Goal: Task Accomplishment & Management: Complete application form

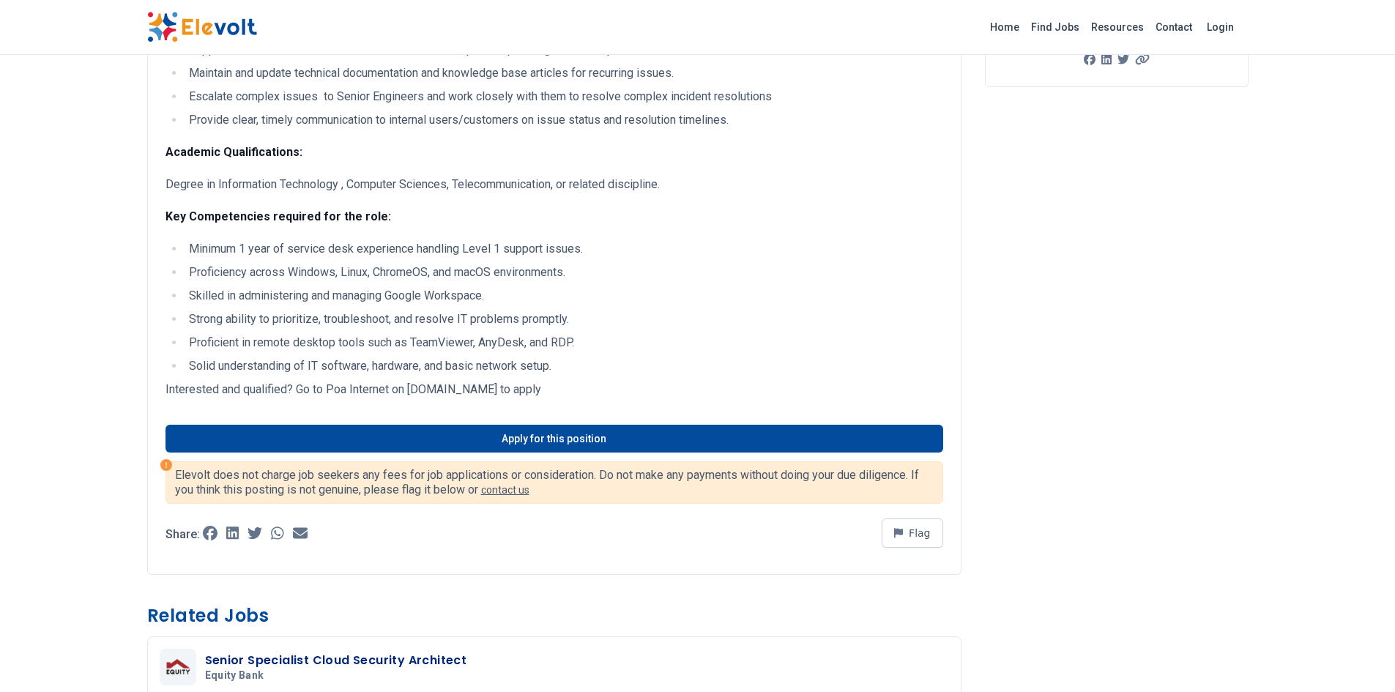
scroll to position [381, 0]
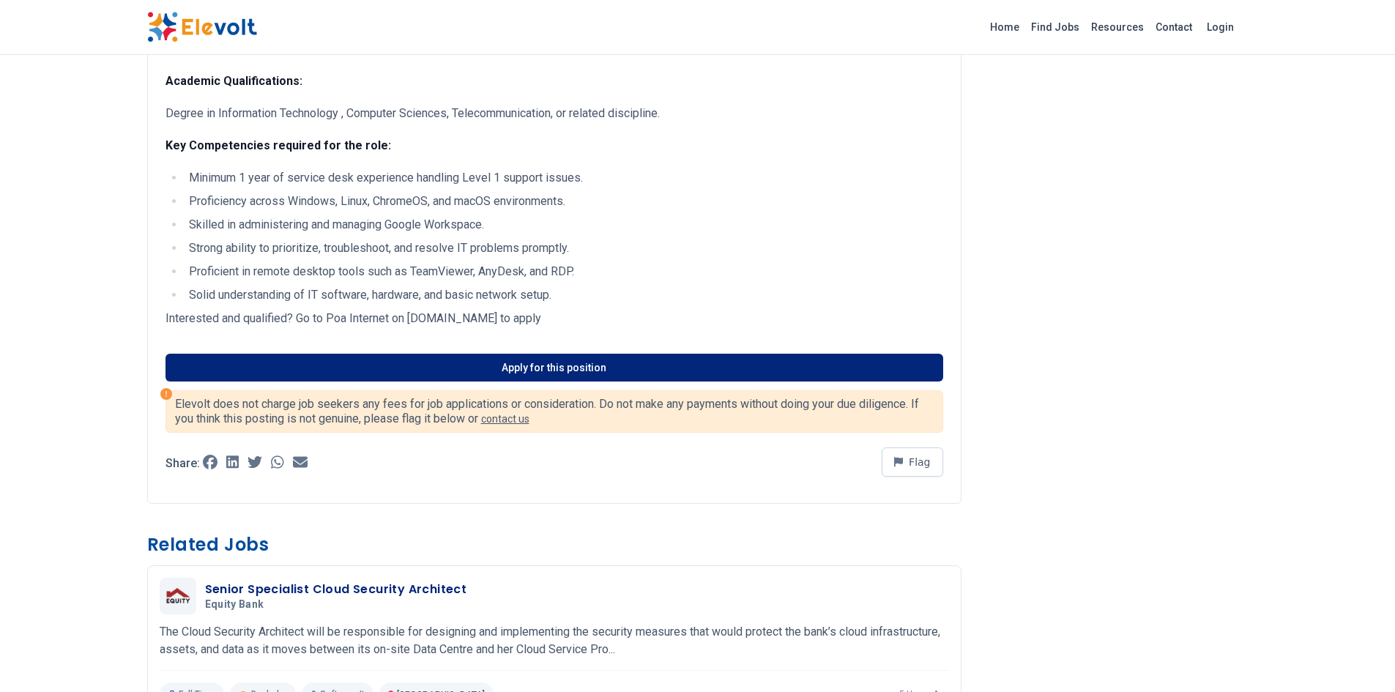
click at [572, 361] on link "Apply for this position" at bounding box center [554, 368] width 778 height 28
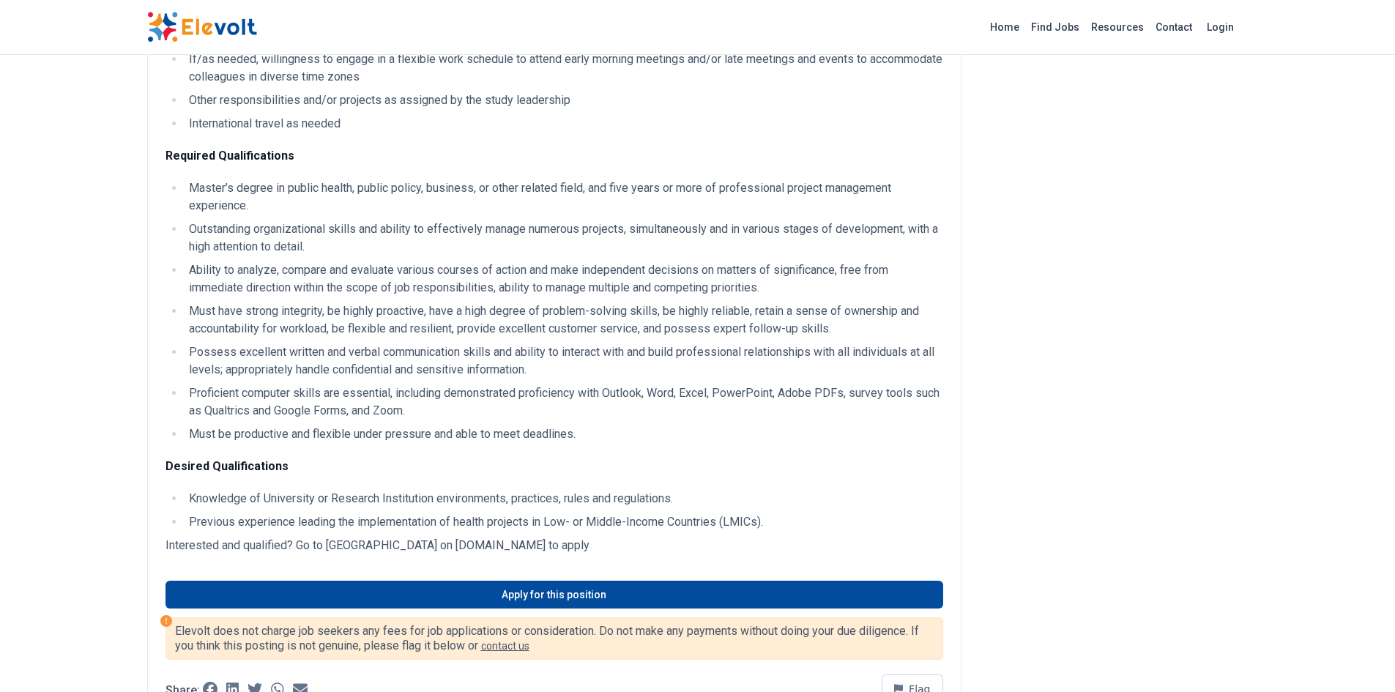
scroll to position [757, 0]
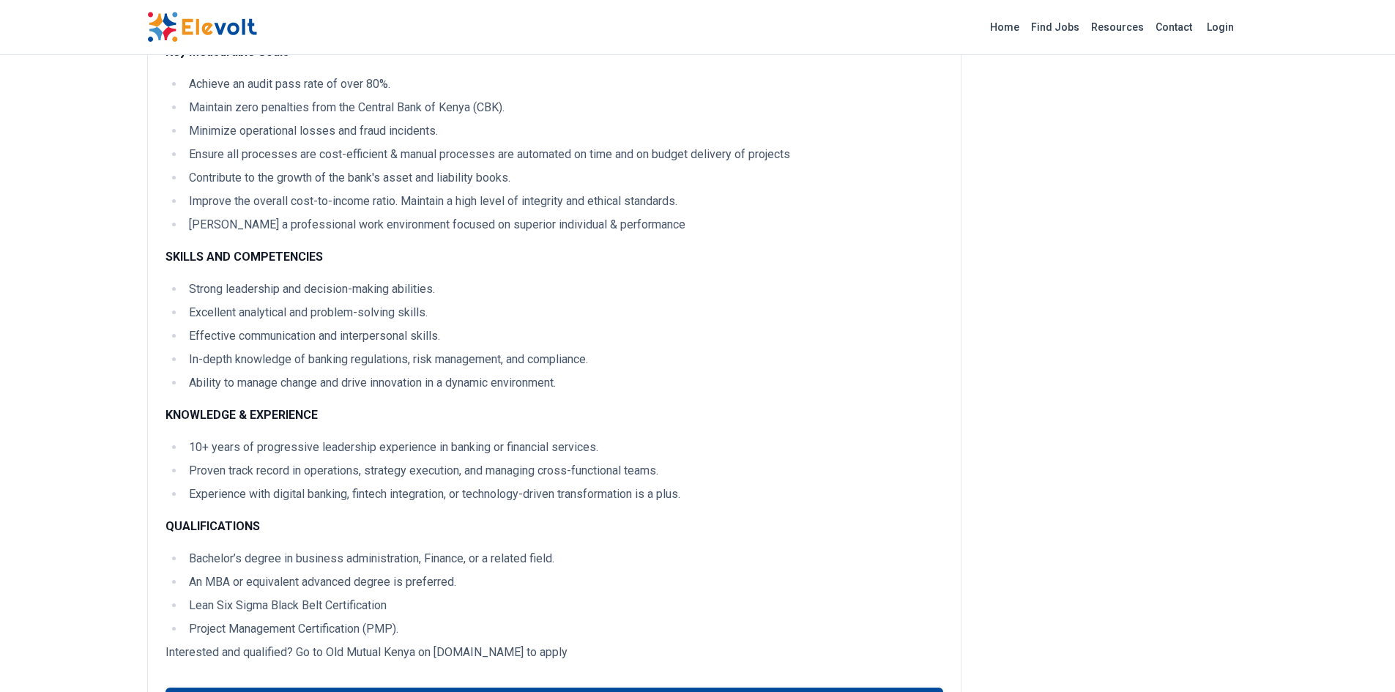
scroll to position [937, 0]
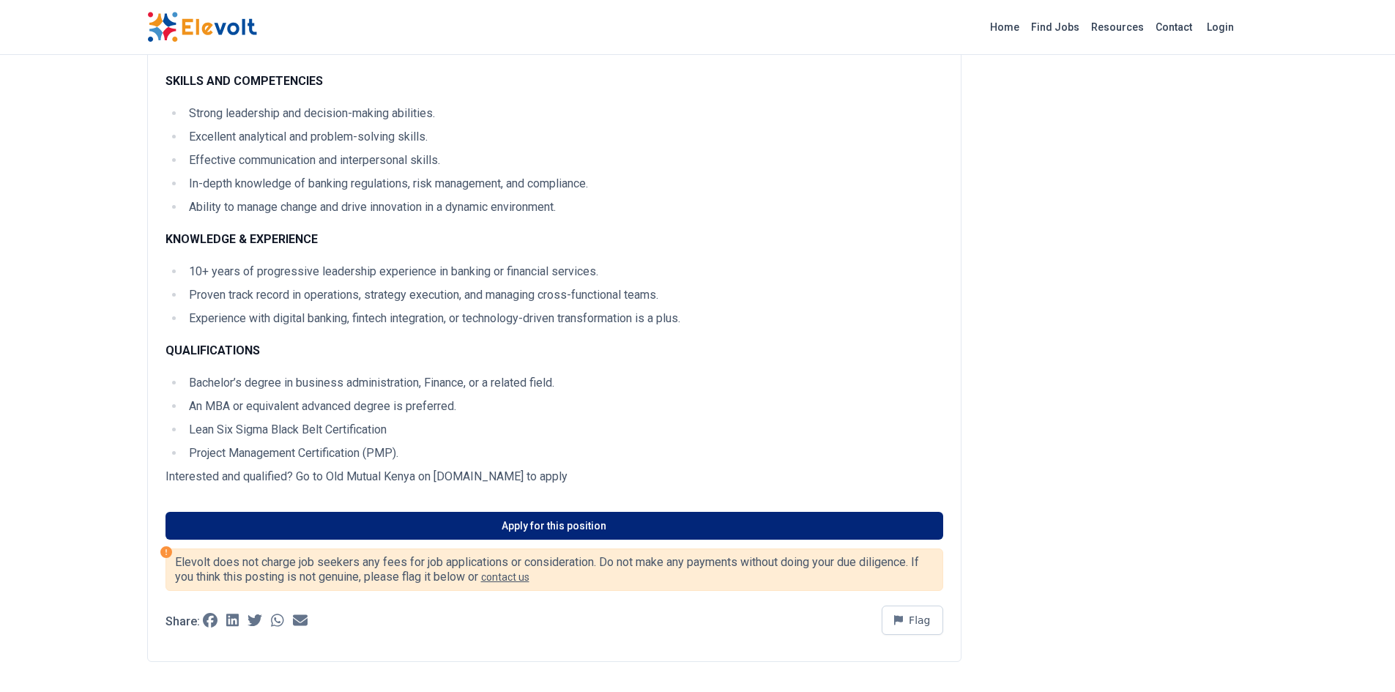
click at [536, 528] on link "Apply for this position" at bounding box center [554, 526] width 778 height 28
